Goal: Task Accomplishment & Management: Use online tool/utility

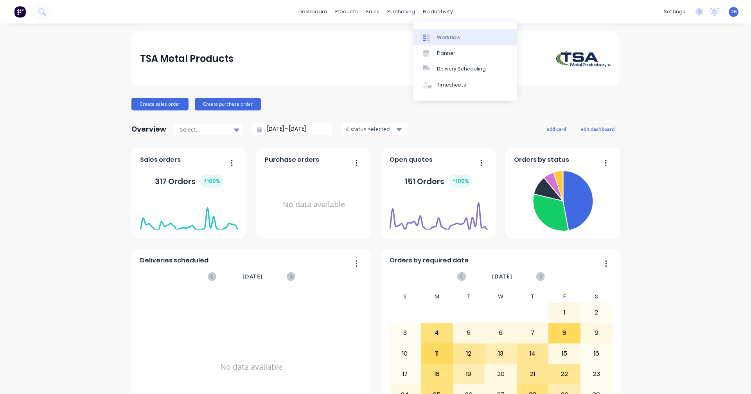
click at [450, 38] on div "Workflow" at bounding box center [448, 37] width 23 height 7
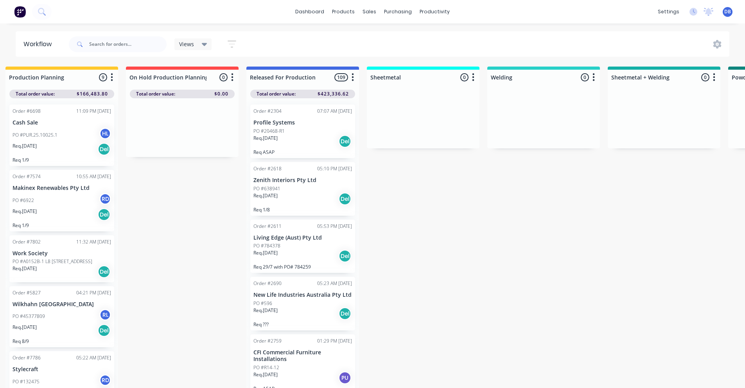
scroll to position [0, 372]
click at [308, 143] on div "Req. [DATE] Del" at bounding box center [303, 141] width 99 height 13
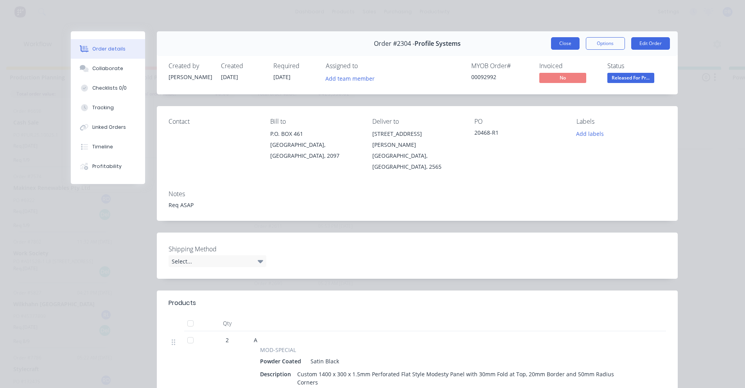
click at [563, 42] on button "Close" at bounding box center [565, 43] width 29 height 13
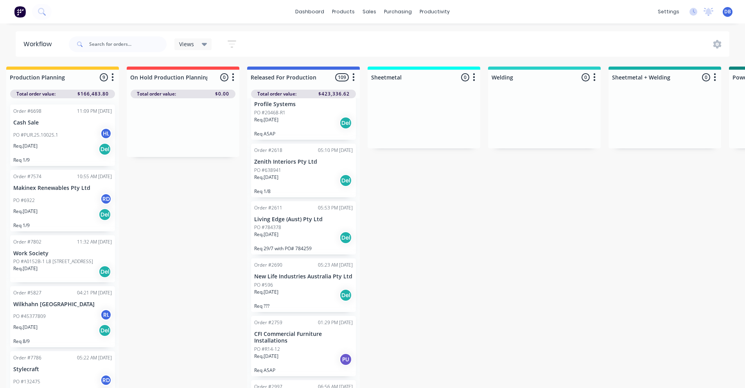
scroll to position [0, 0]
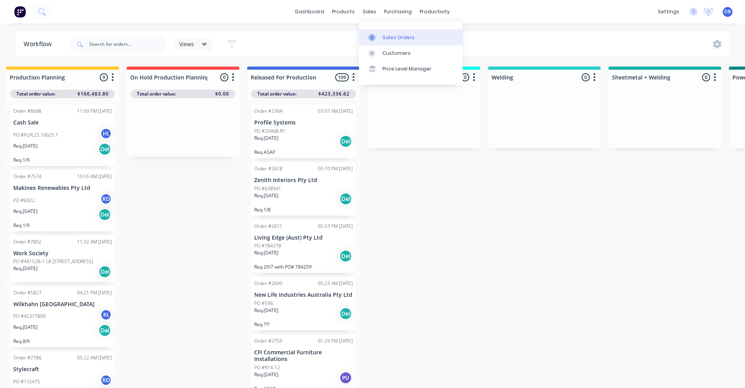
click at [386, 36] on div "Sales Orders" at bounding box center [399, 37] width 32 height 7
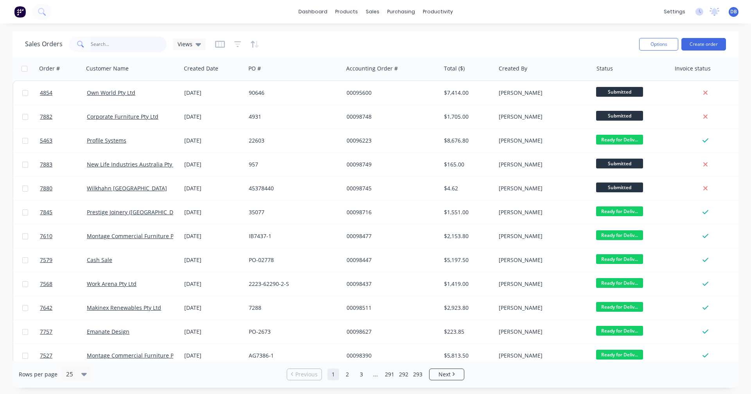
click at [122, 45] on input "text" at bounding box center [129, 44] width 76 height 16
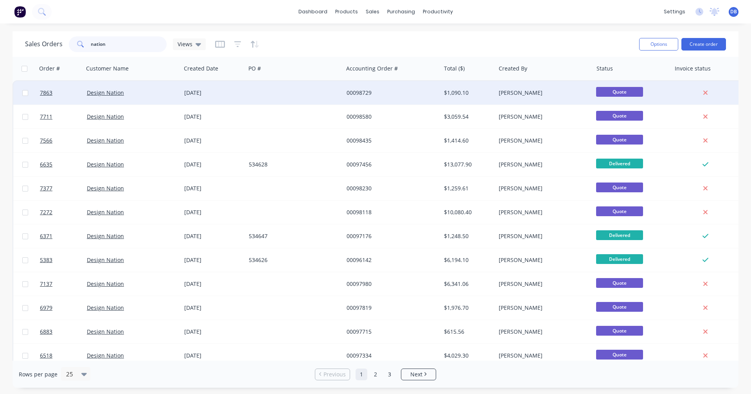
type input "nation"
click at [362, 91] on div "00098729" at bounding box center [390, 93] width 87 height 8
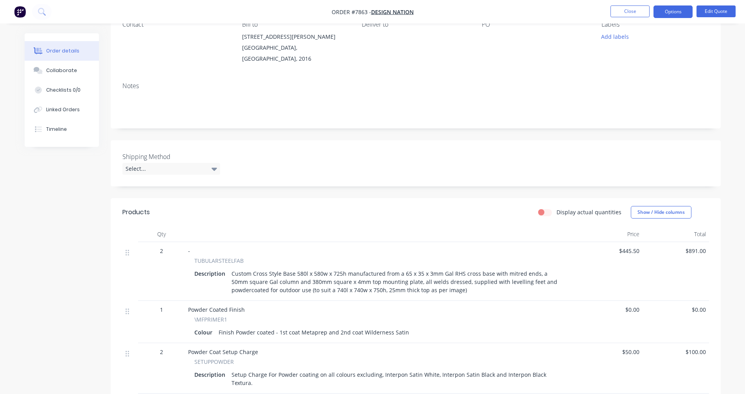
scroll to position [78, 0]
click at [716, 13] on button "Edit Quote" at bounding box center [716, 11] width 39 height 12
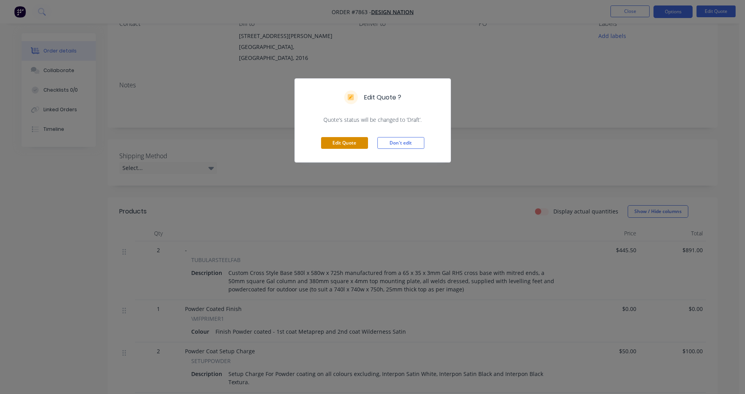
click at [335, 144] on button "Edit Quote" at bounding box center [344, 143] width 47 height 12
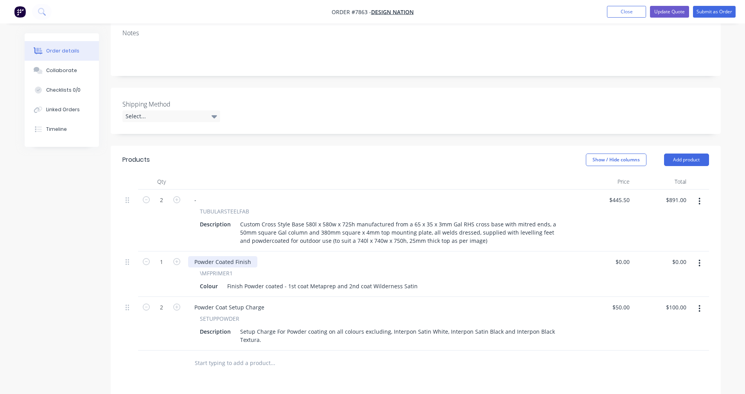
scroll to position [156, 0]
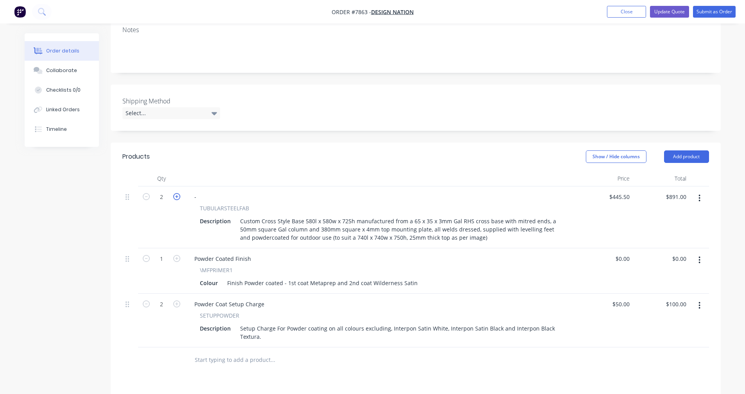
click at [175, 193] on icon "button" at bounding box center [176, 196] width 7 height 7
type input "3"
type input "$1,336.50"
click at [175, 193] on icon "button" at bounding box center [176, 196] width 7 height 7
type input "4"
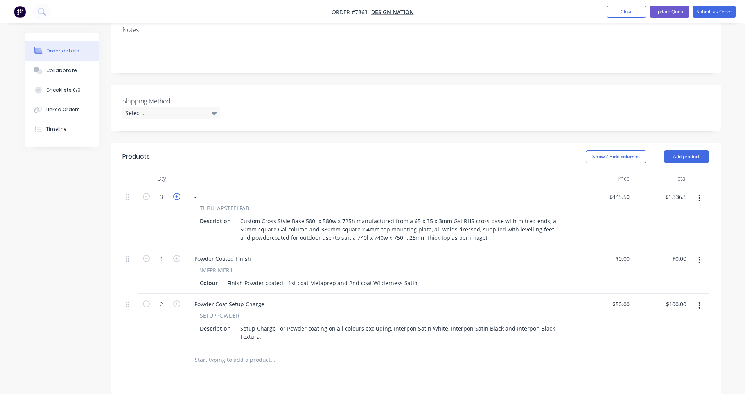
type input "$1,782.00"
click at [175, 193] on icon "button" at bounding box center [176, 196] width 7 height 7
type input "5"
type input "$2,227.50"
click at [175, 193] on icon "button" at bounding box center [176, 196] width 7 height 7
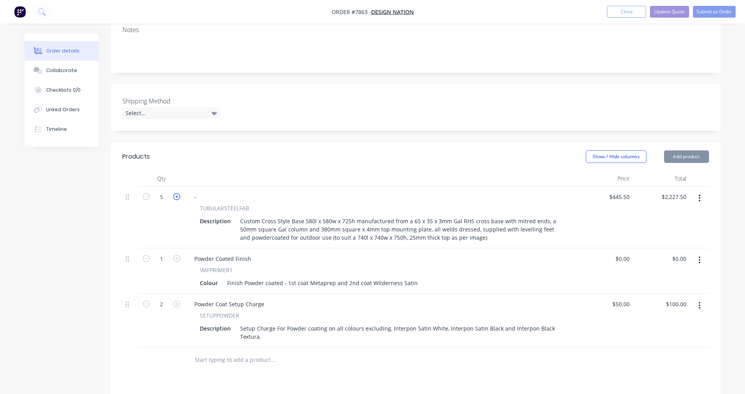
type input "6"
type input "$2,673.00"
click at [175, 193] on icon "button" at bounding box center [176, 196] width 7 height 7
type input "7"
type input "$3,118.50"
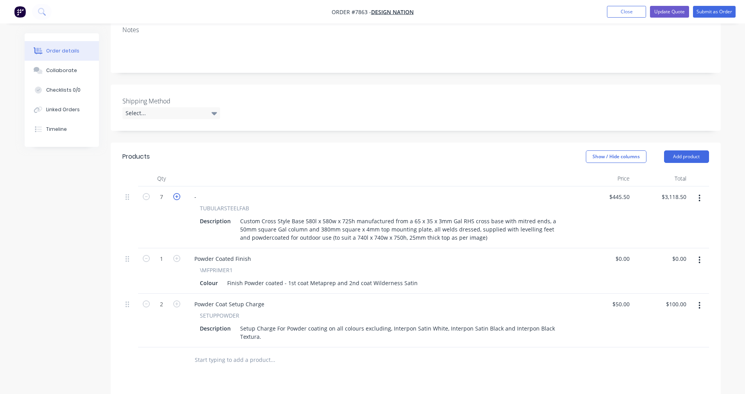
click at [175, 193] on icon "button" at bounding box center [176, 196] width 7 height 7
type input "8"
type input "$3,564.00"
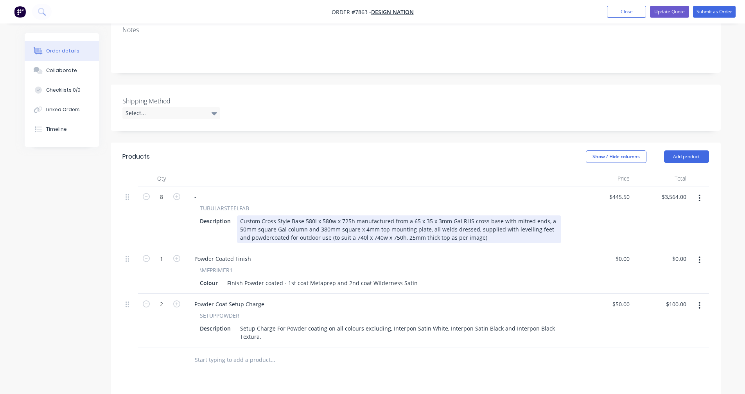
click at [474, 215] on div "Custom Cross Style Base 580l x 580w x 725h manufactured from a 65 x 35 x 3mm Ga…" at bounding box center [399, 229] width 324 height 28
type input "$351.80"
type input "$2,814.40"
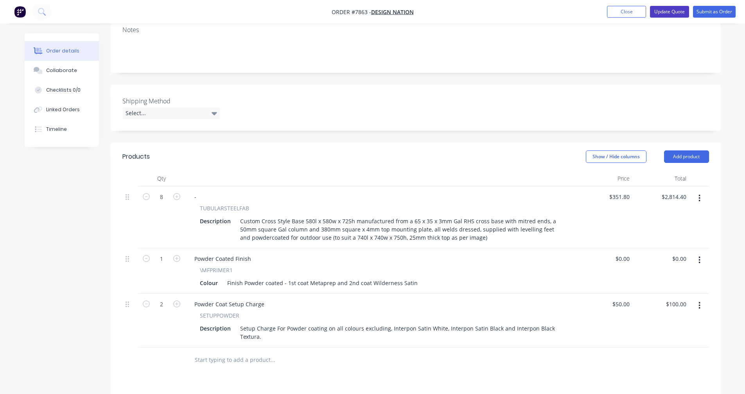
click at [666, 12] on button "Update Quote" at bounding box center [669, 12] width 39 height 12
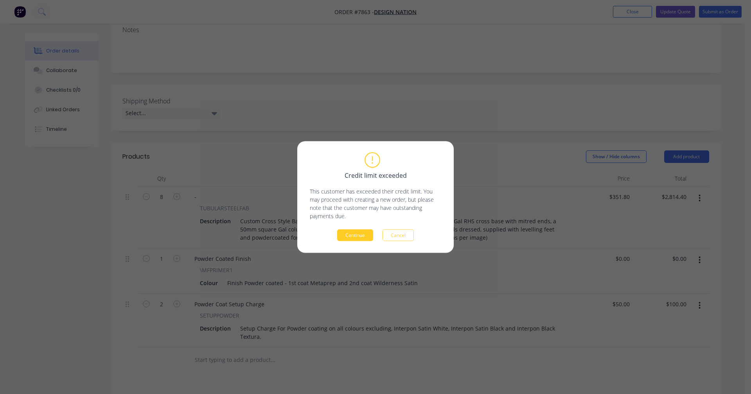
click at [359, 234] on button "Continue" at bounding box center [355, 235] width 36 height 12
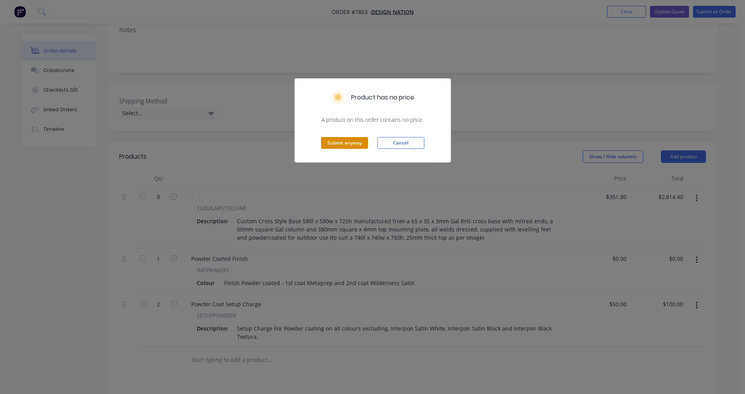
click at [335, 143] on button "Submit anyway" at bounding box center [344, 143] width 47 height 12
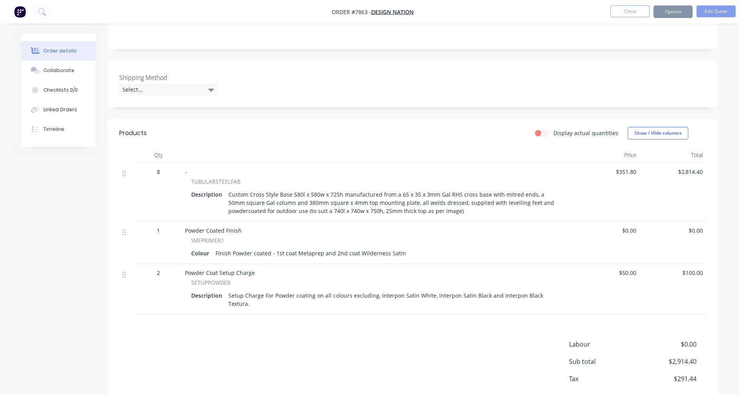
scroll to position [147, 0]
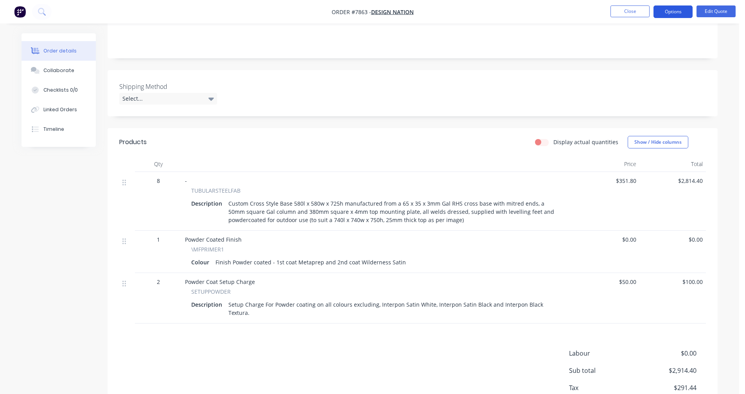
click at [665, 13] on button "Options" at bounding box center [673, 11] width 39 height 13
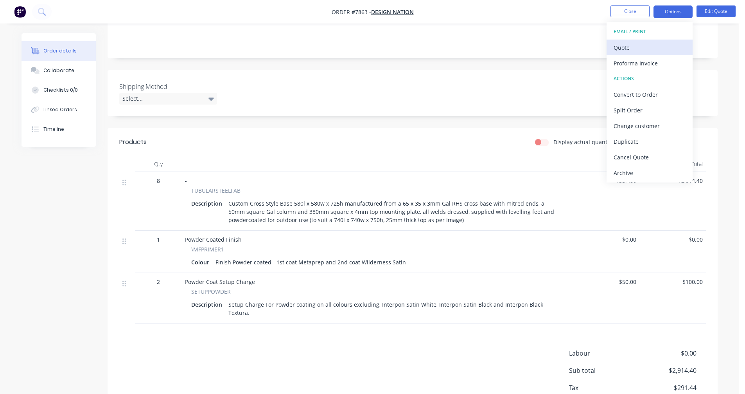
click at [640, 48] on div "Quote" at bounding box center [650, 47] width 72 height 11
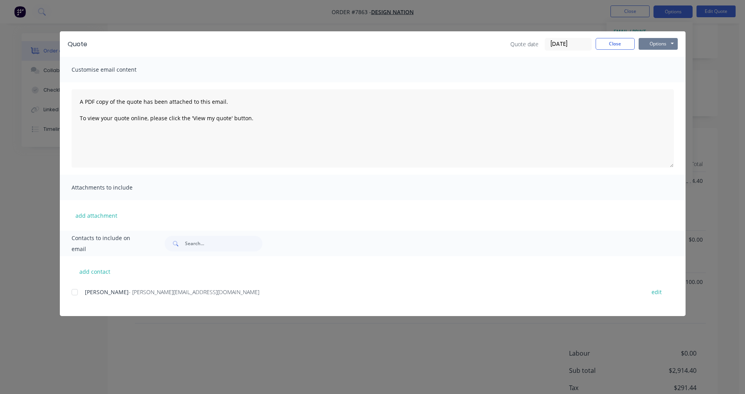
click at [659, 42] on button "Options" at bounding box center [658, 44] width 39 height 12
click at [660, 58] on button "Preview" at bounding box center [664, 57] width 50 height 13
